Goal: Task Accomplishment & Management: Manage account settings

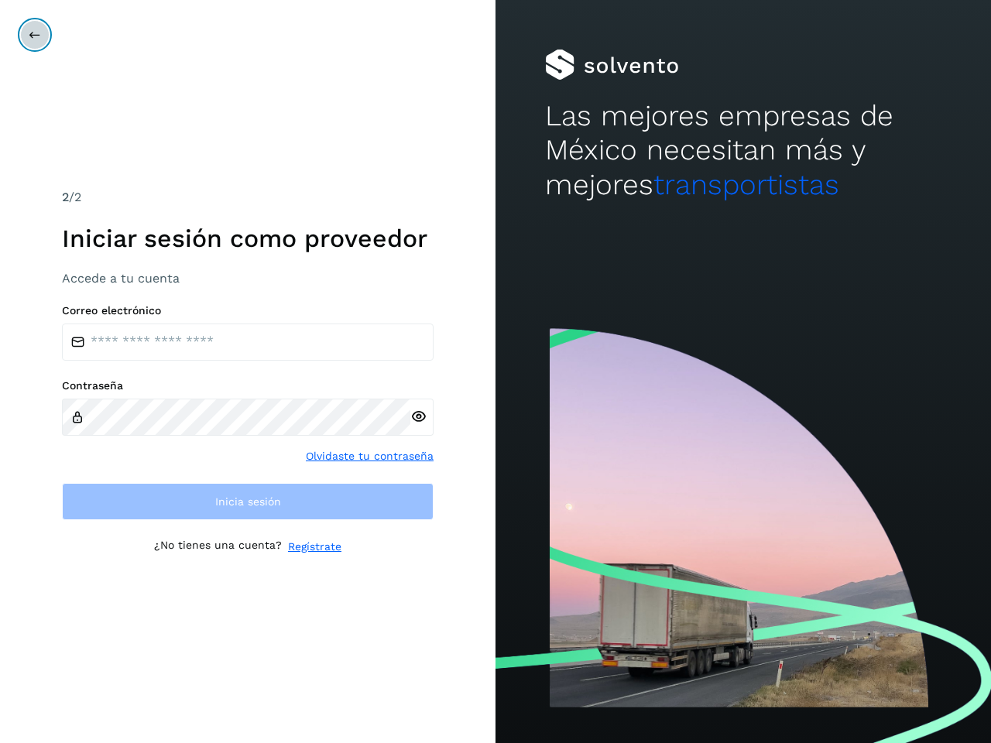
click at [35, 35] on icon at bounding box center [35, 35] width 12 height 12
click at [418, 416] on icon at bounding box center [418, 417] width 16 height 16
click at [370, 456] on link "Olvidaste tu contraseña" at bounding box center [370, 456] width 128 height 16
click at [314, 547] on link "Regístrate" at bounding box center [314, 547] width 53 height 16
